Goal: Navigation & Orientation: Find specific page/section

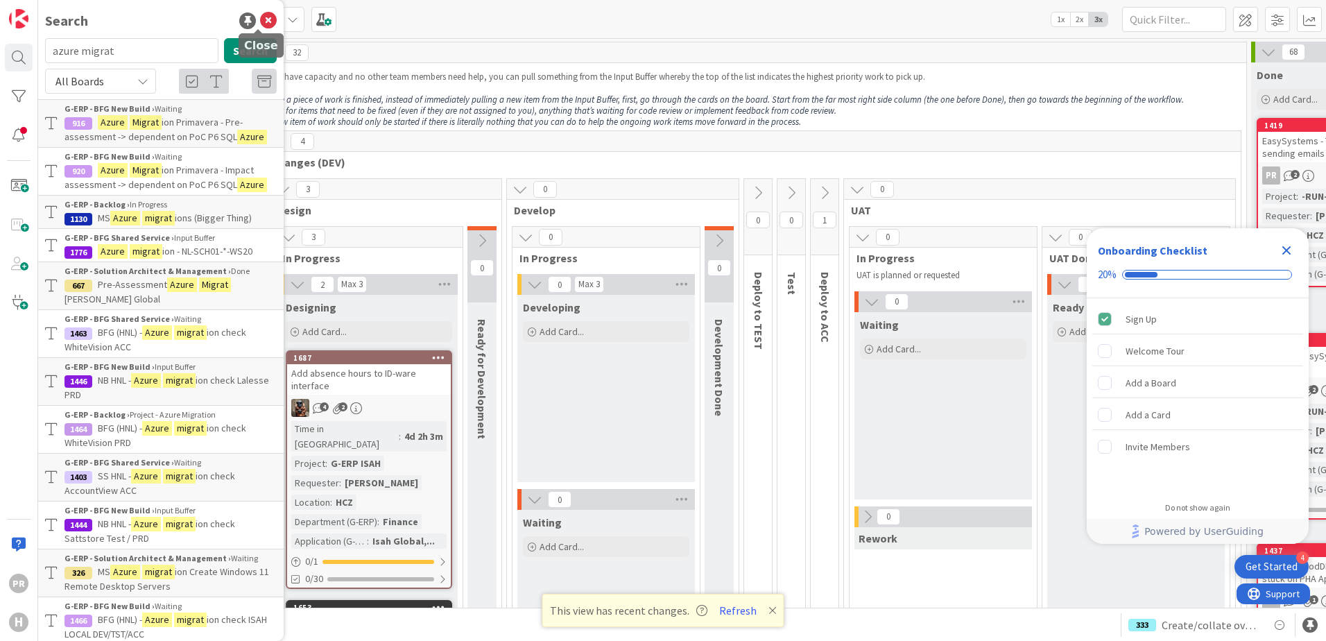
click at [261, 17] on icon at bounding box center [268, 20] width 17 height 17
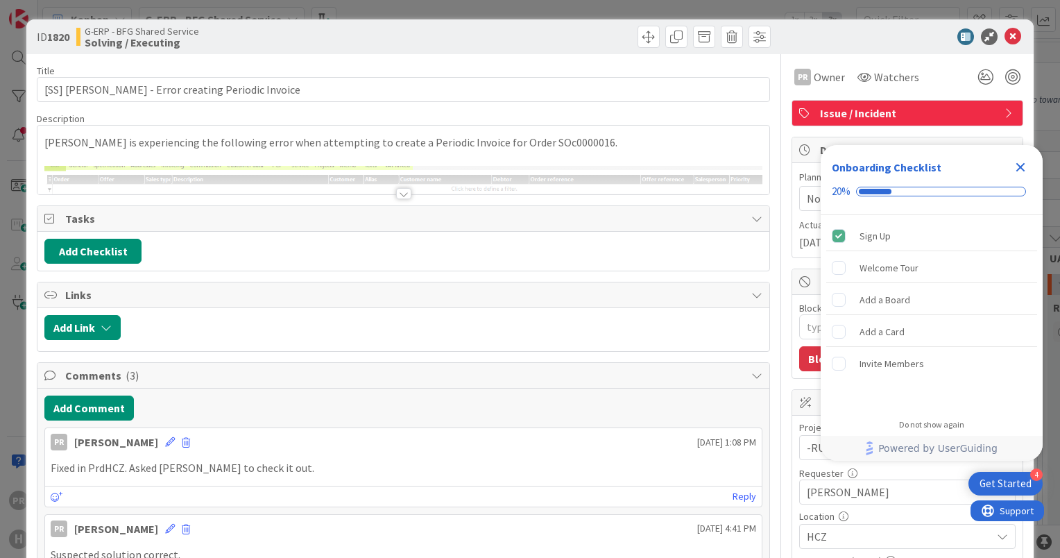
scroll to position [6034, 0]
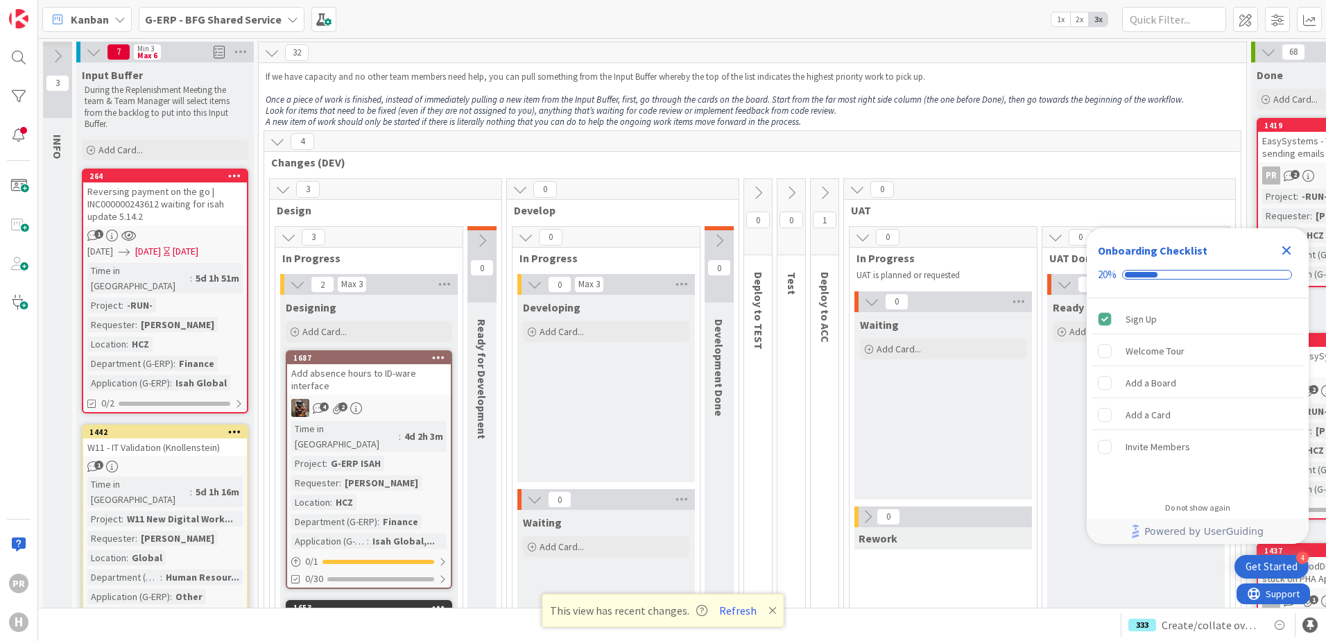
click at [204, 18] on b "G-ERP - BFG Shared Service" at bounding box center [213, 19] width 137 height 14
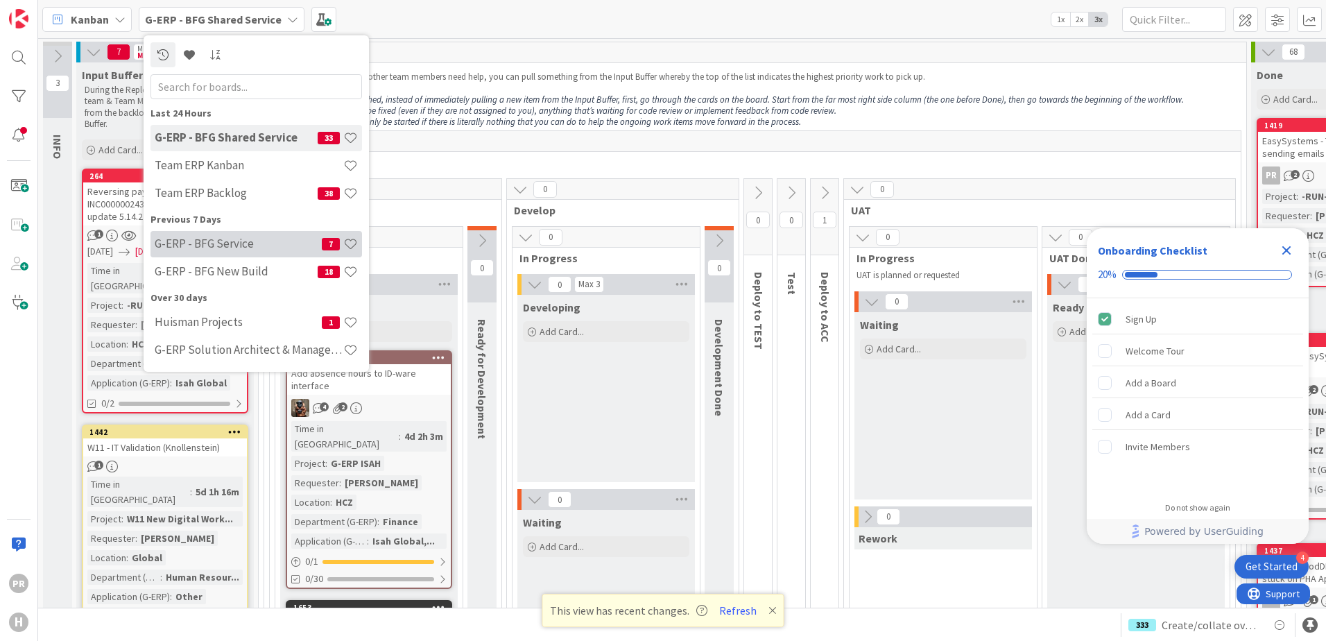
click at [254, 241] on h4 "G-ERP - BFG Service" at bounding box center [238, 244] width 167 height 14
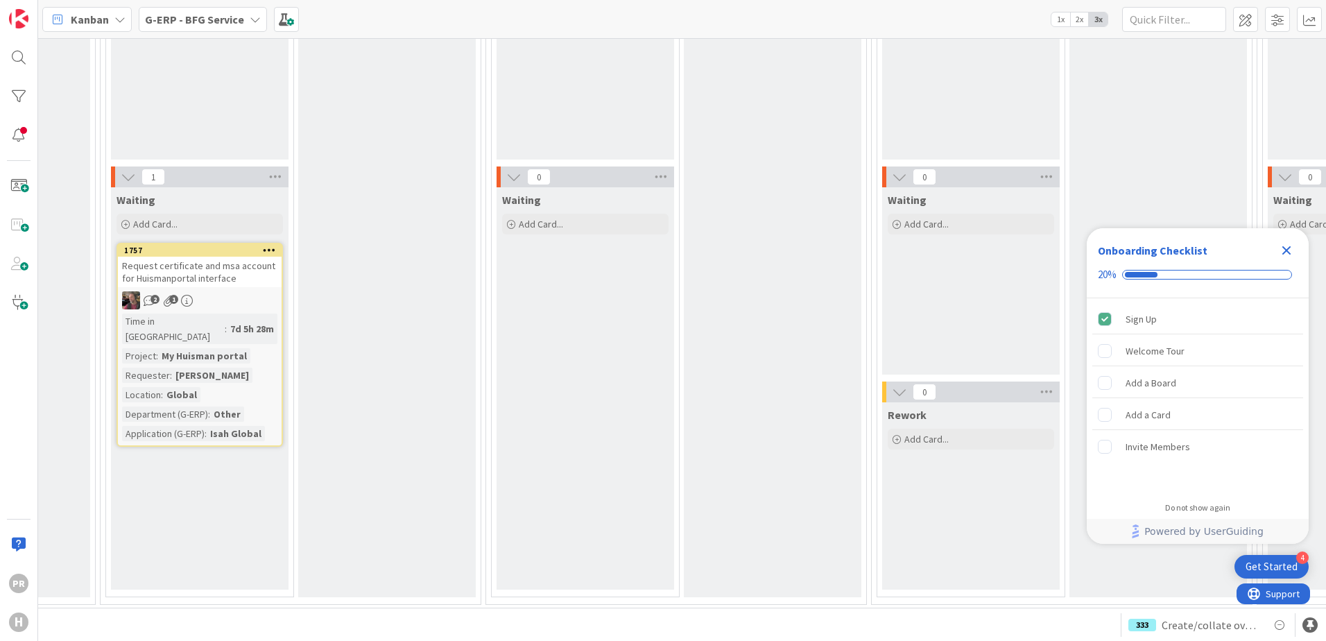
scroll to position [277, 0]
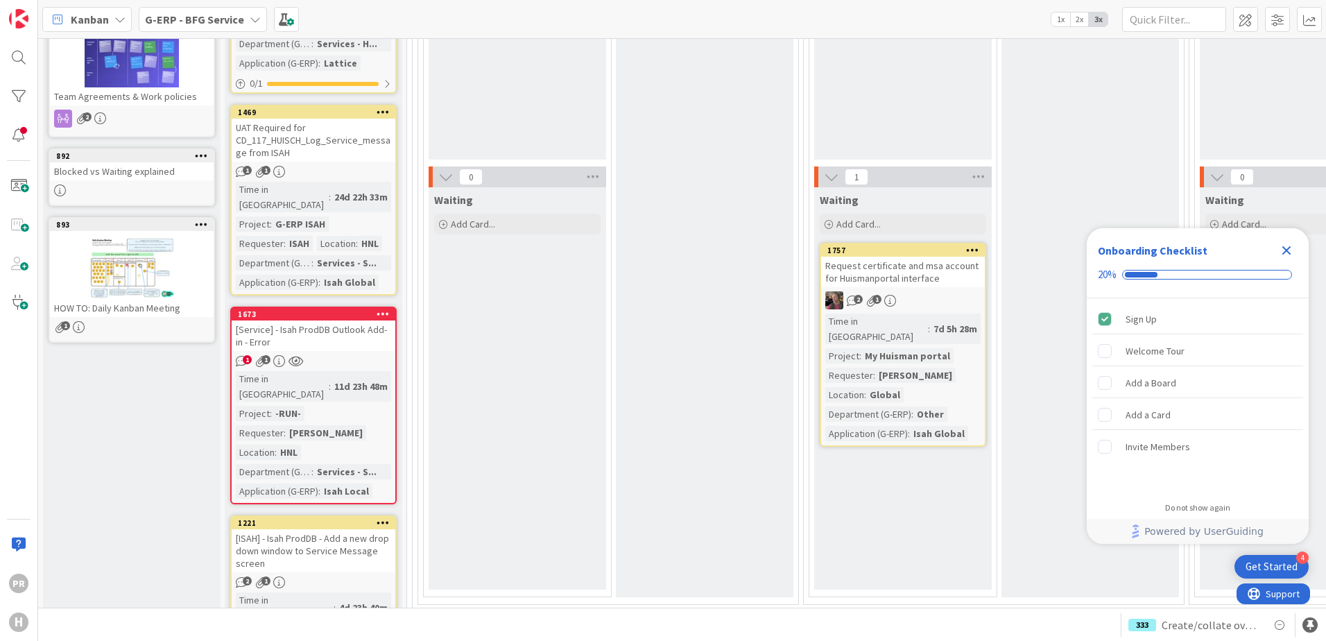
click at [221, 18] on b "G-ERP - BFG Service" at bounding box center [194, 19] width 99 height 14
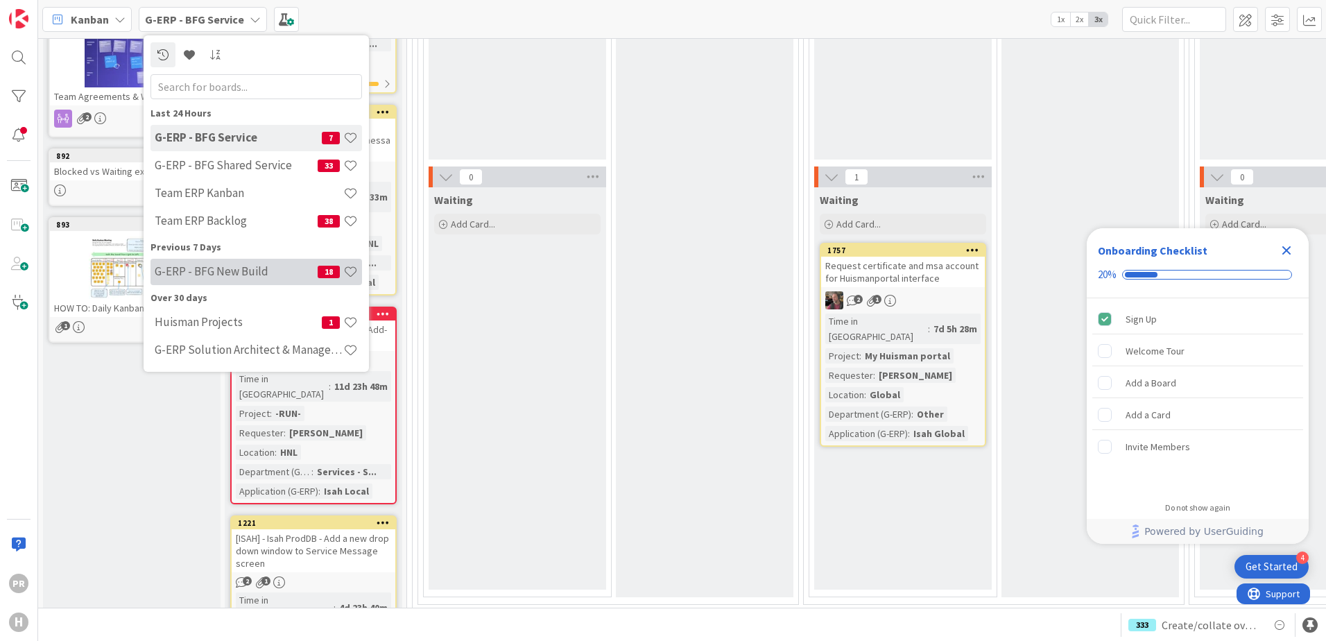
click at [243, 273] on h4 "G-ERP - BFG New Build" at bounding box center [236, 271] width 163 height 14
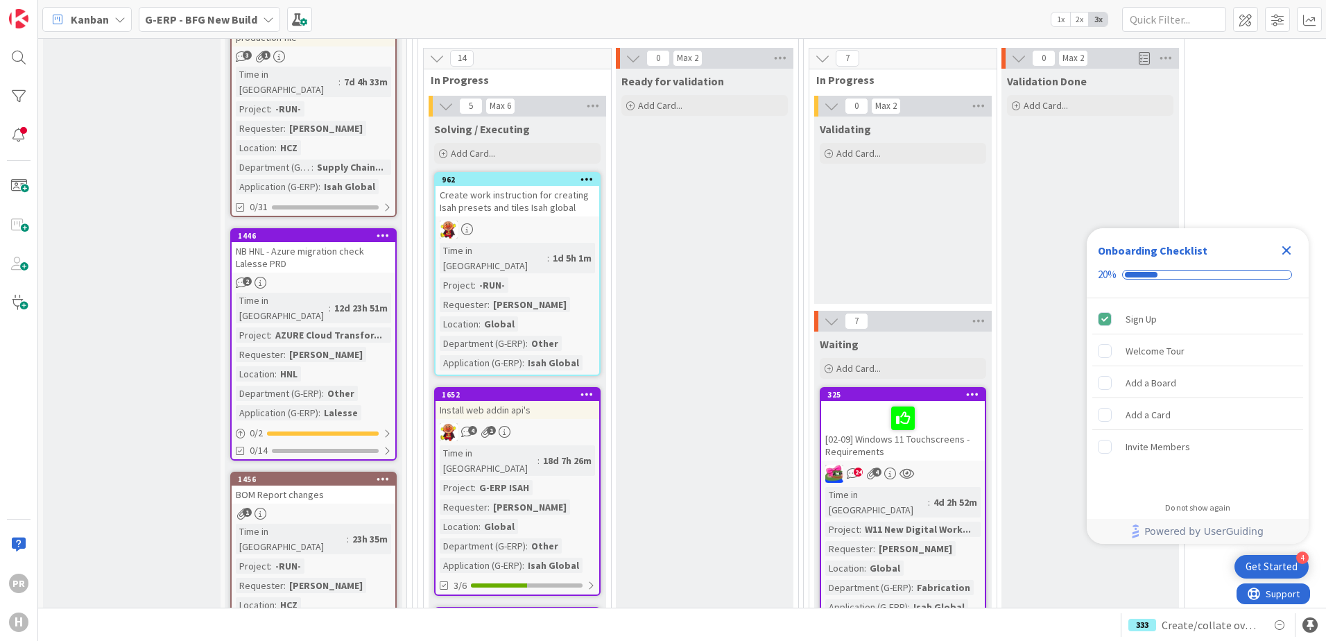
scroll to position [1942, 0]
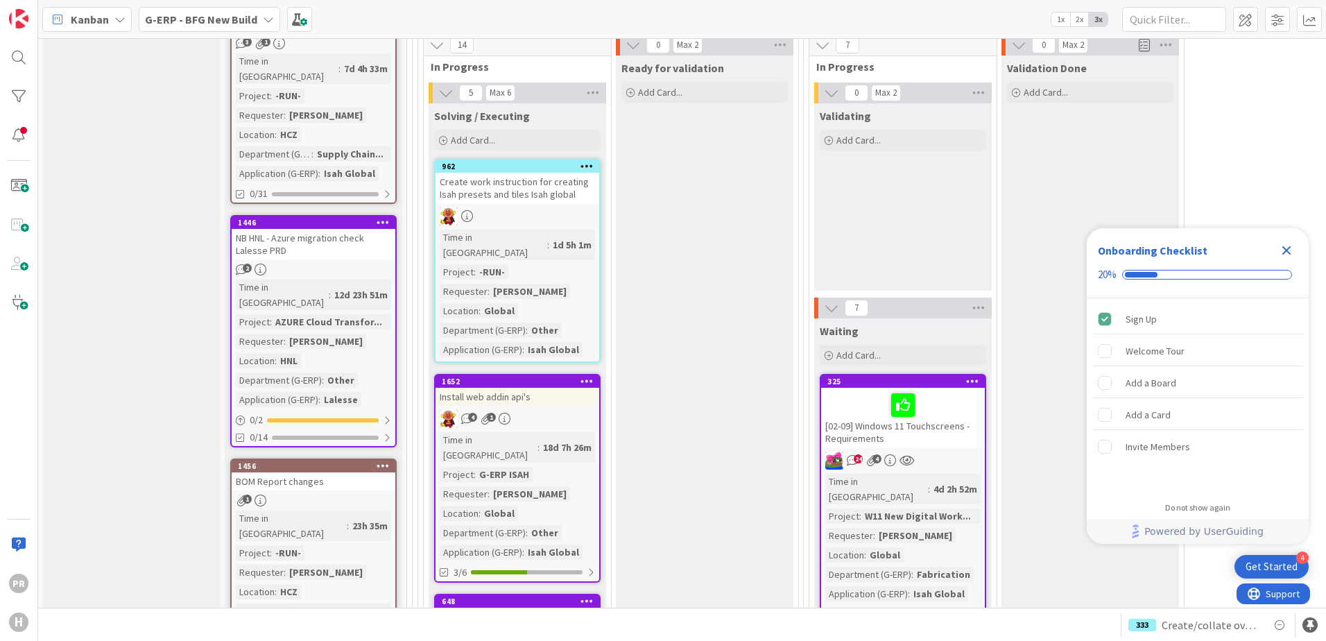
click at [543, 410] on div "4 1" at bounding box center [518, 419] width 164 height 18
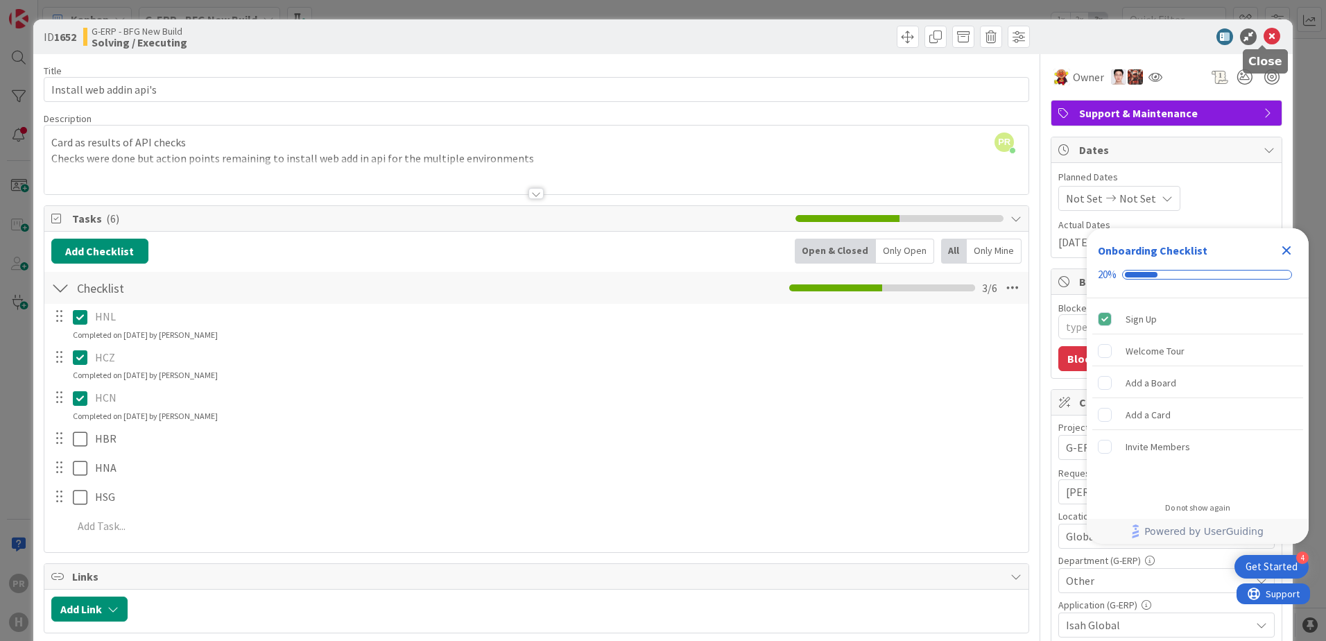
click at [1267, 37] on icon at bounding box center [1272, 36] width 17 height 17
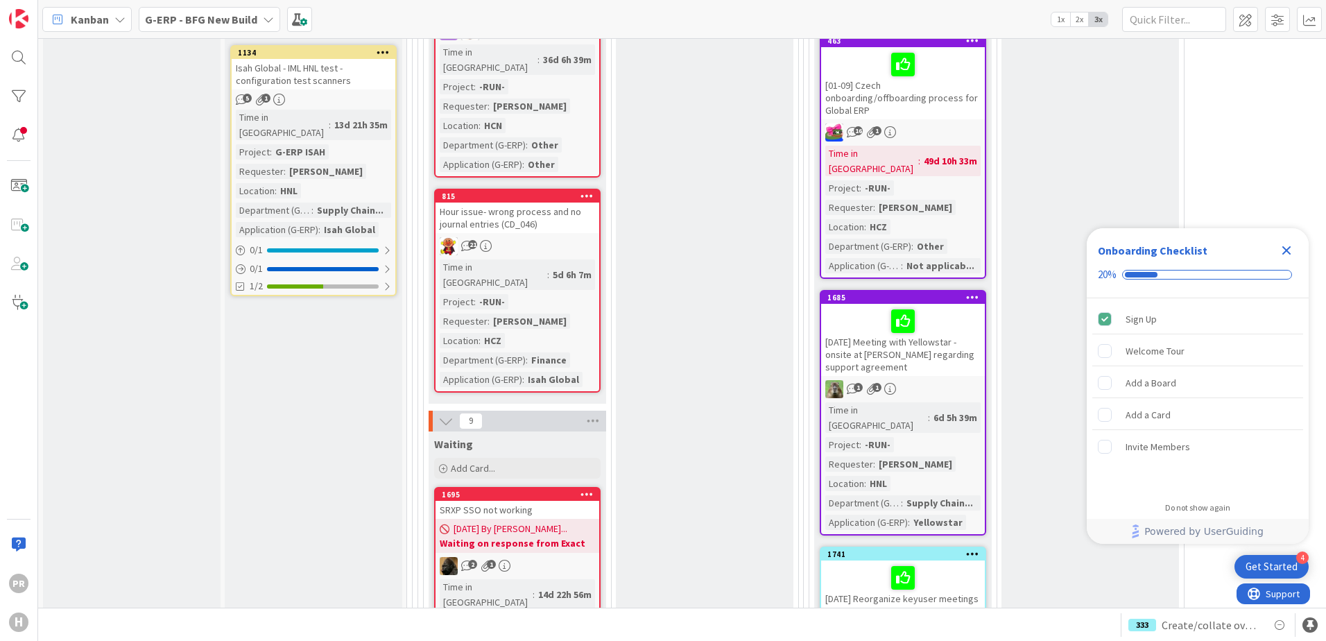
scroll to position [2705, 0]
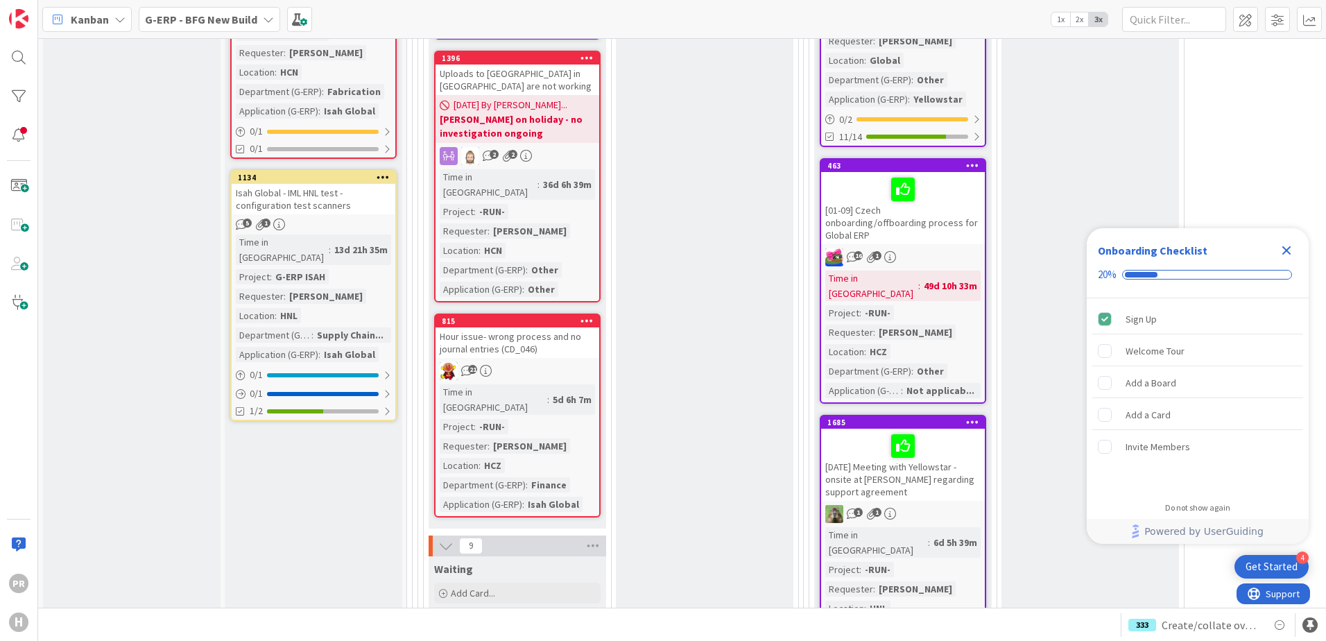
click at [515, 327] on div "Hour issue- wrong process and no journal entries (CD_046)" at bounding box center [518, 342] width 164 height 31
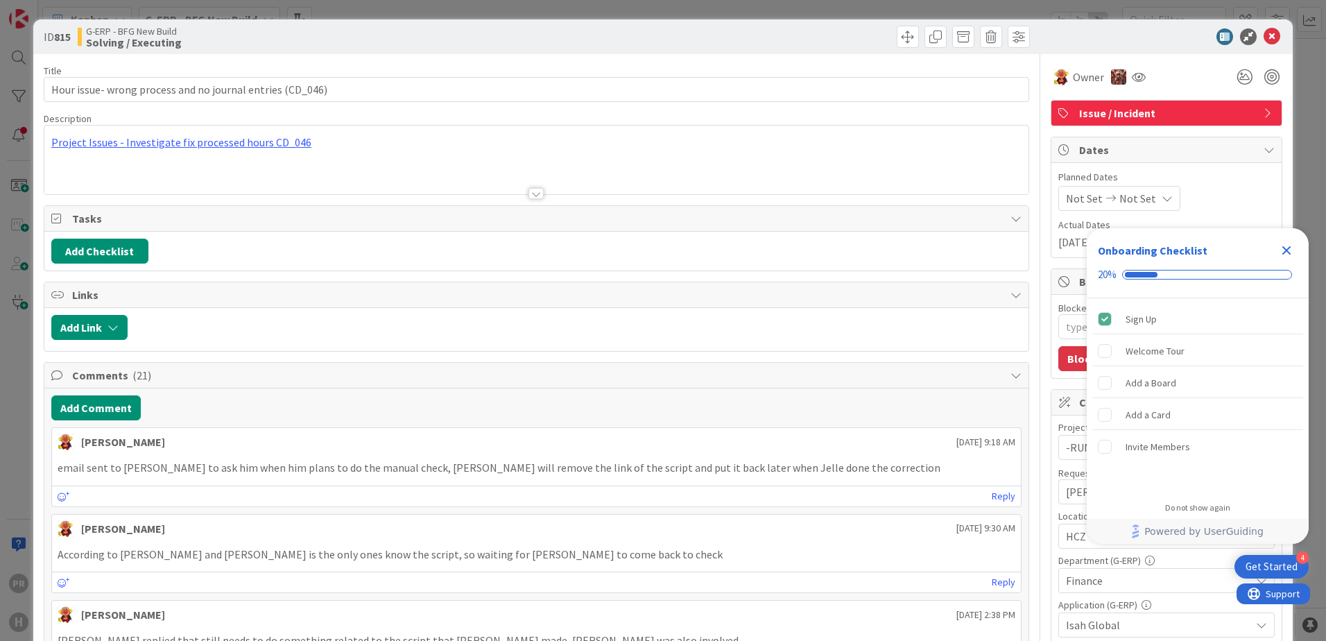
type textarea "x"
click at [1268, 36] on icon at bounding box center [1272, 36] width 17 height 17
